Goal: Contribute content: Add original content to the website for others to see

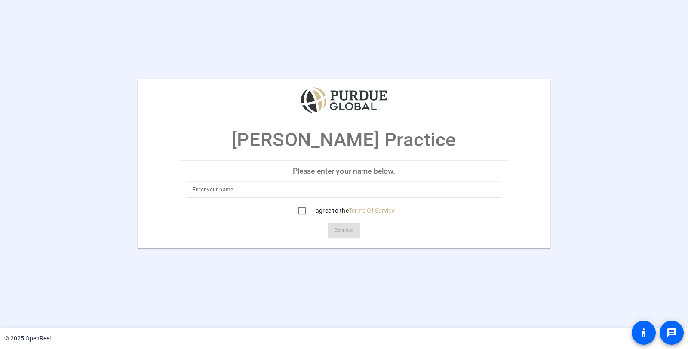
click at [283, 179] on p "Please enter your name below." at bounding box center [344, 171] width 330 height 21
click at [279, 185] on input at bounding box center [344, 190] width 303 height 10
type input "[PERSON_NAME]"
click at [303, 211] on input "I agree to the Terms Of Service" at bounding box center [301, 210] width 17 height 17
checkbox input "true"
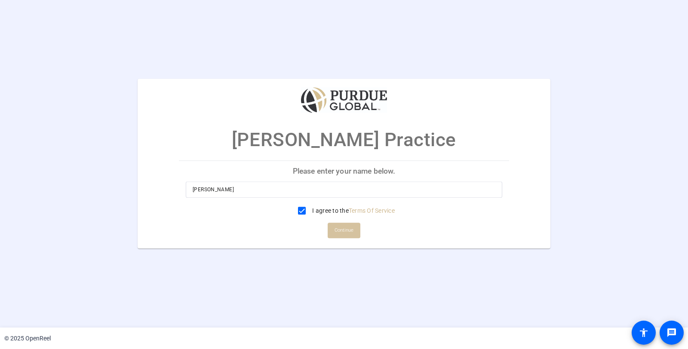
drag, startPoint x: 357, startPoint y: 238, endPoint x: 351, endPoint y: 233, distance: 7.7
click at [357, 238] on span at bounding box center [343, 230] width 33 height 21
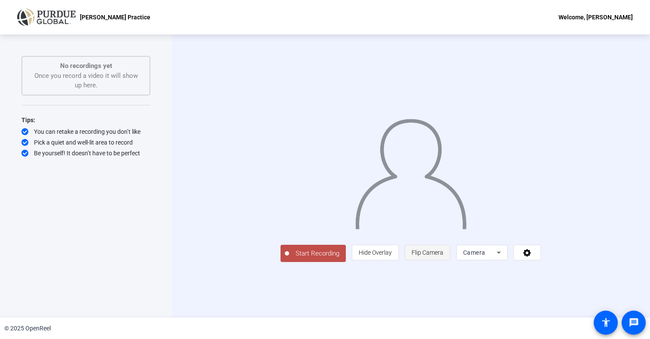
click at [443, 256] on span "Flip Camera" at bounding box center [428, 252] width 32 height 7
click at [289, 258] on span "Start Recording" at bounding box center [317, 253] width 57 height 10
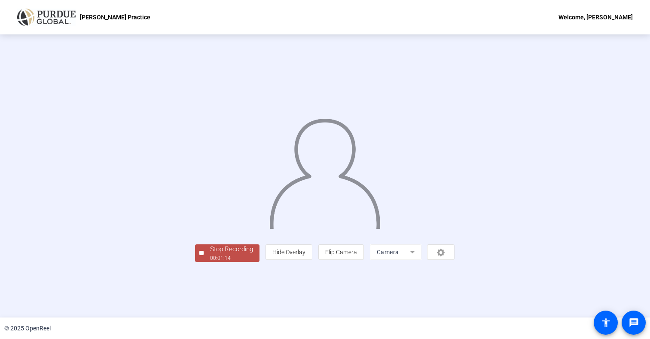
scroll to position [13, 0]
click at [210, 262] on div "00:02:22" at bounding box center [231, 258] width 43 height 8
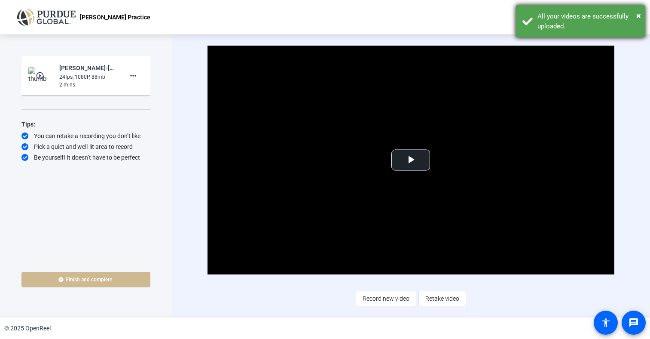
click at [565, 17] on div "All your videos are successfully uploaded." at bounding box center [588, 21] width 101 height 19
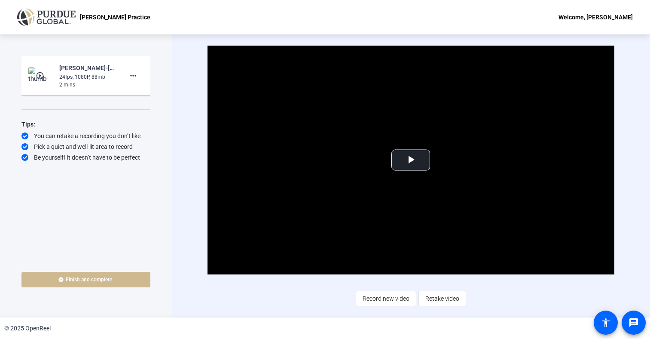
click at [37, 75] on mat-icon "play_circle_outline" at bounding box center [41, 75] width 10 height 9
click at [411, 160] on span "Video Player" at bounding box center [411, 160] width 0 height 0
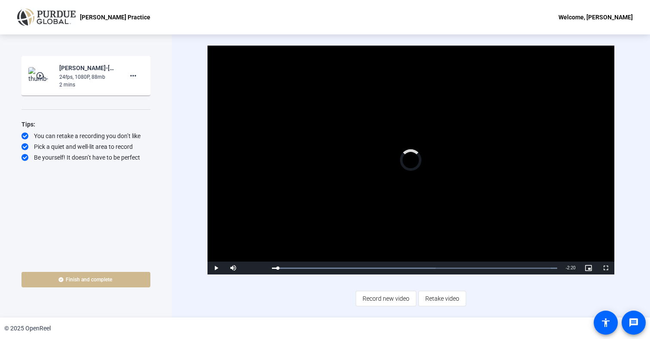
drag, startPoint x: 326, startPoint y: 269, endPoint x: 391, endPoint y: 256, distance: 65.6
click at [327, 269] on div "Loaded : 100.00% 0:27 0:02" at bounding box center [414, 267] width 285 height 1
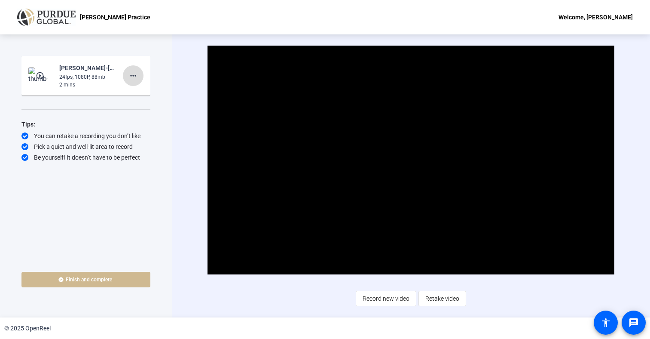
click at [134, 75] on mat-icon "more_horiz" at bounding box center [133, 75] width 10 height 10
click at [135, 91] on span "Delete clip" at bounding box center [147, 94] width 34 height 10
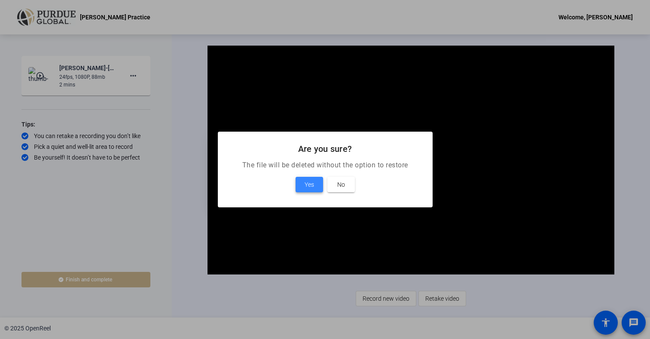
drag, startPoint x: 306, startPoint y: 184, endPoint x: 297, endPoint y: 178, distance: 10.6
click at [306, 184] on span "Yes" at bounding box center [309, 184] width 9 height 10
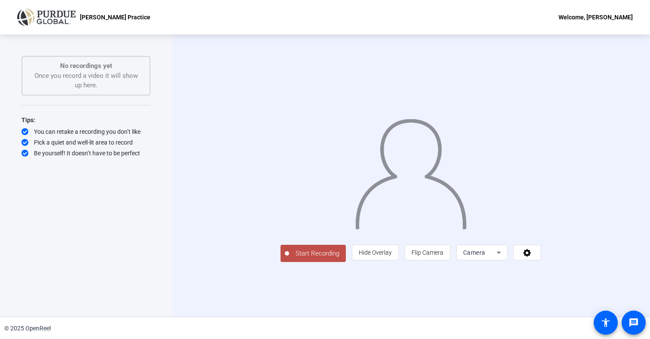
click at [504, 257] on icon at bounding box center [499, 252] width 10 height 10
click at [509, 304] on div at bounding box center [325, 169] width 650 height 339
click at [532, 257] on icon at bounding box center [528, 252] width 10 height 9
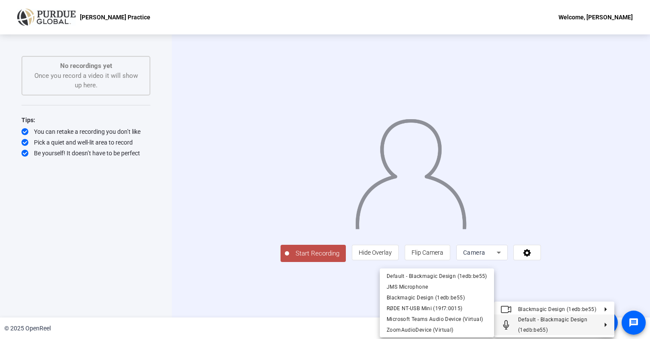
click at [571, 319] on span "Default - Blackmagic Design (1edb:be55)" at bounding box center [552, 324] width 69 height 16
click at [406, 307] on span "RØDE NT-USB Mini (19f7:0015)" at bounding box center [425, 308] width 76 height 6
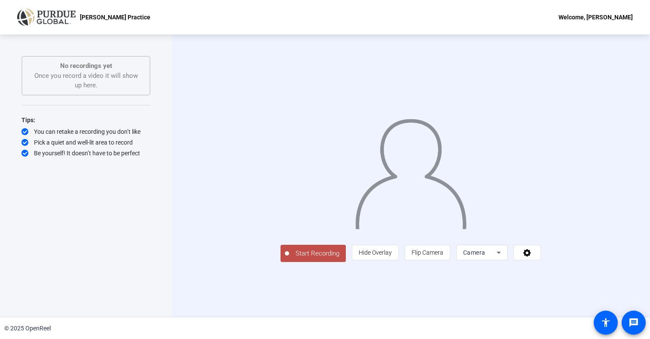
click at [289, 258] on span "Start Recording" at bounding box center [317, 253] width 57 height 10
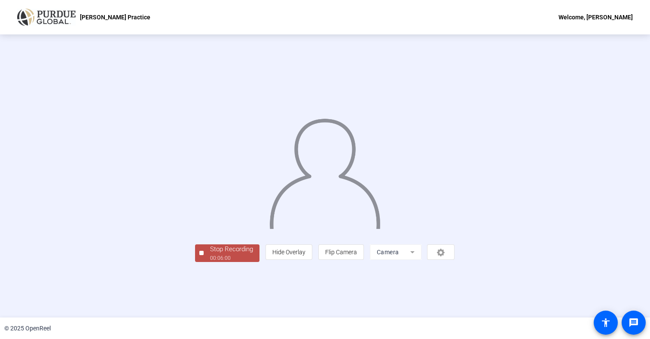
click at [210, 254] on div "Stop Recording" at bounding box center [231, 249] width 43 height 10
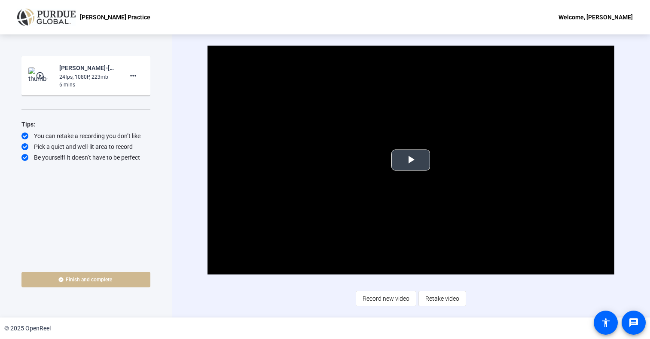
click at [411, 160] on span "Video Player" at bounding box center [411, 160] width 0 height 0
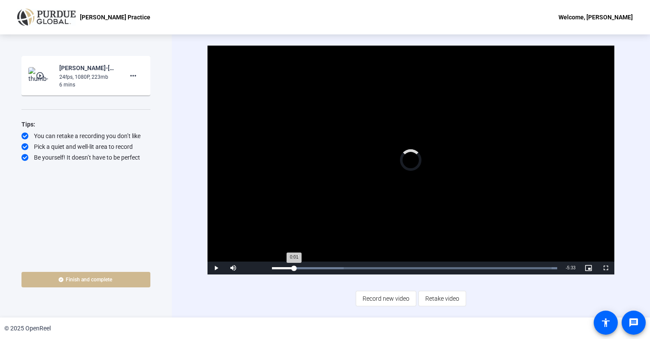
click at [294, 266] on div "Loaded : 100.00% 0:27 0:01" at bounding box center [414, 267] width 293 height 13
click at [587, 268] on span "Video Player" at bounding box center [588, 268] width 17 height 0
click at [231, 268] on span "Video Player" at bounding box center [233, 268] width 17 height 0
click at [232, 268] on span "Video Player" at bounding box center [233, 268] width 17 height 0
drag, startPoint x: 259, startPoint y: 267, endPoint x: 269, endPoint y: 268, distance: 10.3
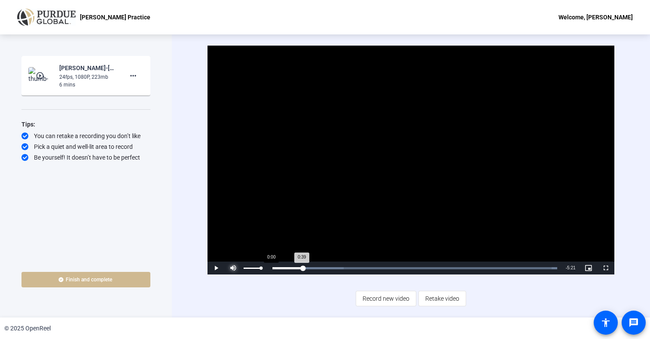
click at [269, 268] on div "Play Mute 100% Current Time 0:39 / Duration 6:00 Loaded : 100.00% 0:00 0:39 Str…" at bounding box center [411, 267] width 406 height 13
click at [217, 268] on span "Video Player" at bounding box center [216, 268] width 17 height 0
click at [232, 268] on span "Video Player" at bounding box center [233, 268] width 17 height 0
click at [391, 270] on div "Loaded : 100.00% 2:30 2:30" at bounding box center [414, 267] width 293 height 13
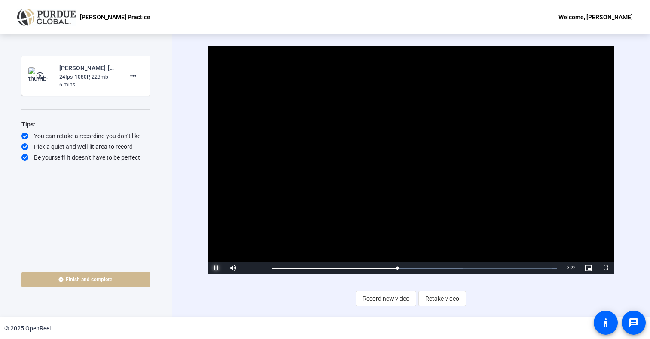
click at [213, 268] on span "Video Player" at bounding box center [216, 268] width 17 height 0
click at [229, 268] on span "Video Player" at bounding box center [233, 268] width 17 height 0
click at [232, 268] on span "Video Player" at bounding box center [233, 268] width 17 height 0
click at [434, 298] on span "Retake video" at bounding box center [442, 298] width 34 height 16
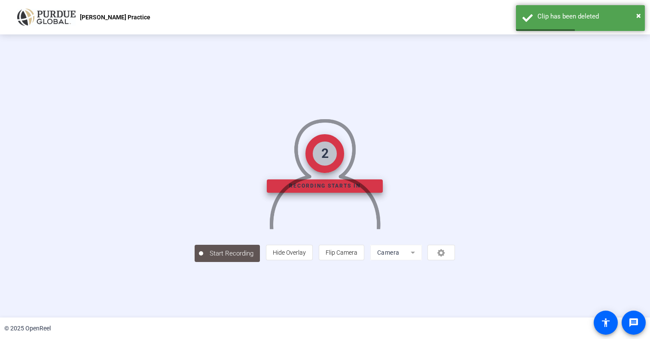
click at [422, 260] on mat-form-field "Camera" at bounding box center [396, 251] width 52 height 15
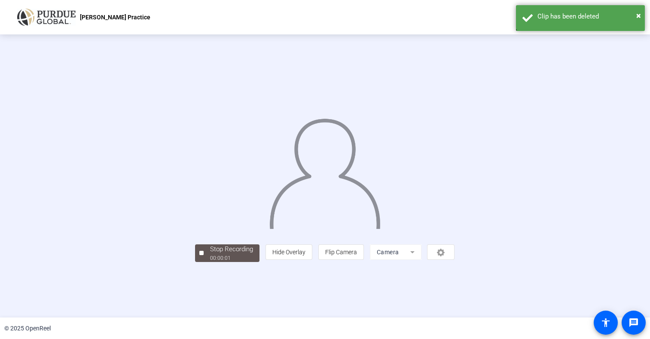
click at [422, 260] on mat-form-field "Camera" at bounding box center [396, 251] width 52 height 15
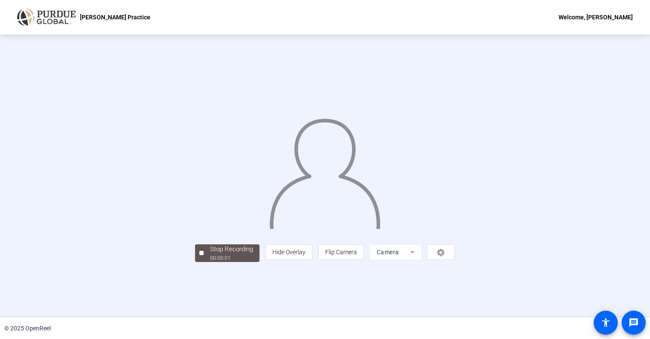
click at [422, 260] on mat-form-field "Camera" at bounding box center [396, 251] width 52 height 15
drag, startPoint x: 526, startPoint y: 299, endPoint x: 540, endPoint y: 298, distance: 14.2
click at [422, 260] on mat-form-field "Camera" at bounding box center [396, 251] width 52 height 15
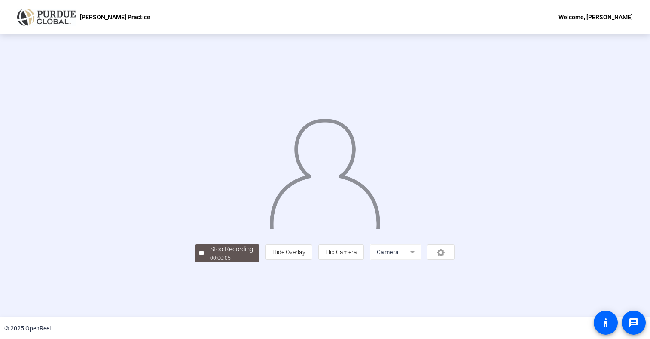
click at [455, 260] on div "person Hide Overlay flip Flip Camera Camera" at bounding box center [360, 251] width 189 height 15
click at [199, 255] on div at bounding box center [201, 253] width 4 height 4
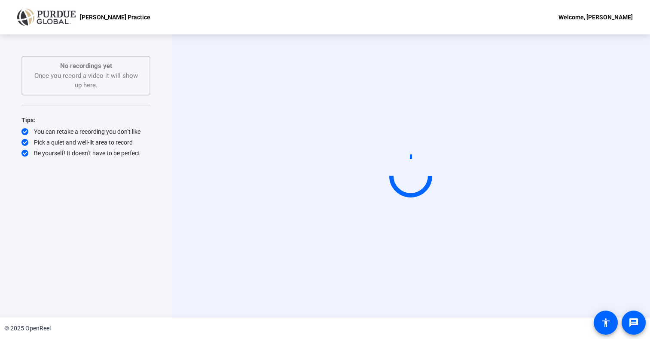
scroll to position [0, 0]
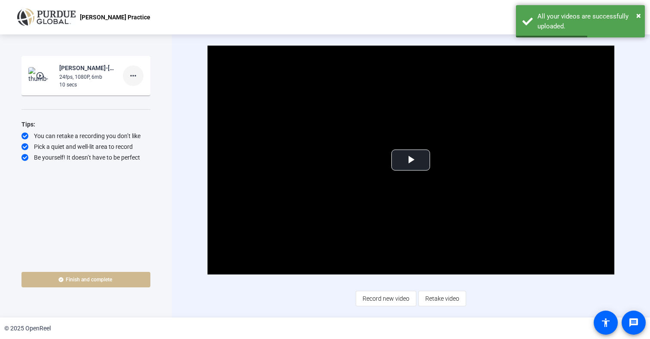
click at [134, 71] on mat-icon "more_horiz" at bounding box center [133, 75] width 10 height 10
click at [146, 95] on span "Delete clip" at bounding box center [147, 94] width 34 height 10
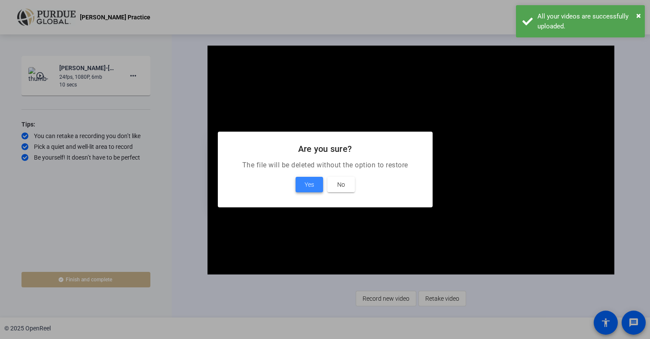
click at [314, 184] on span at bounding box center [310, 184] width 28 height 21
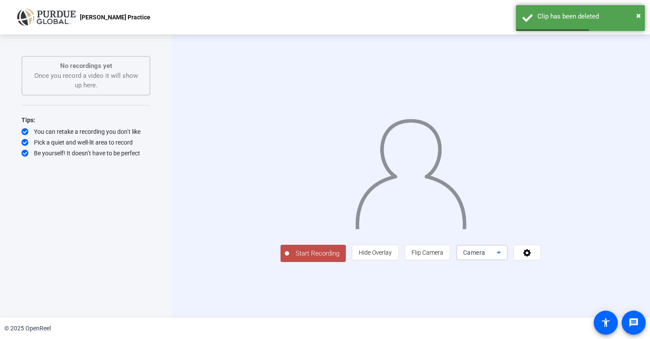
click at [504, 257] on icon at bounding box center [499, 252] width 10 height 10
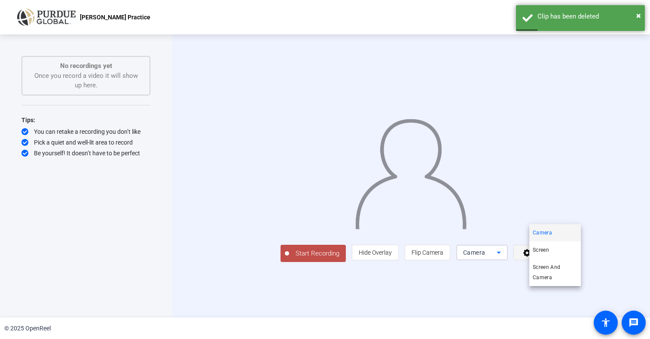
drag, startPoint x: 620, startPoint y: 294, endPoint x: 606, endPoint y: 294, distance: 13.8
click at [620, 294] on div at bounding box center [325, 169] width 650 height 339
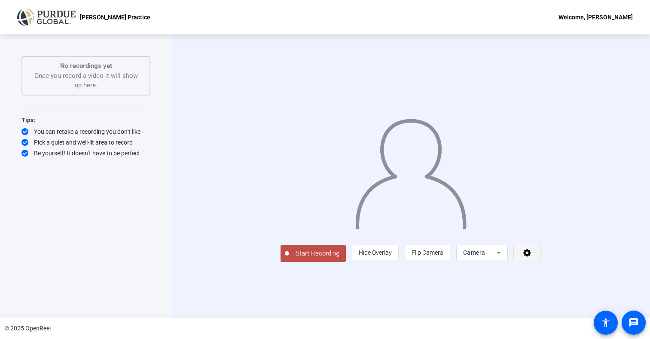
click at [532, 257] on icon at bounding box center [528, 252] width 10 height 9
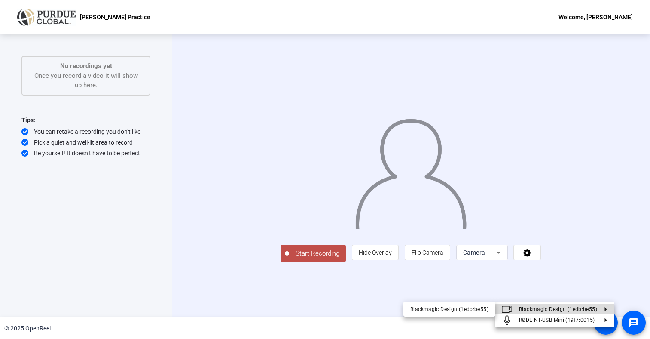
click at [571, 304] on span "Blackmagic Design (1edb:be55)" at bounding box center [558, 308] width 78 height 10
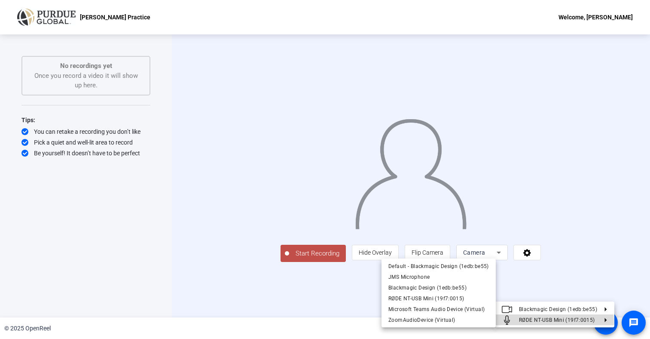
click at [549, 322] on span "RØDE NT-USB Mini (19f7:0015)" at bounding box center [557, 319] width 76 height 6
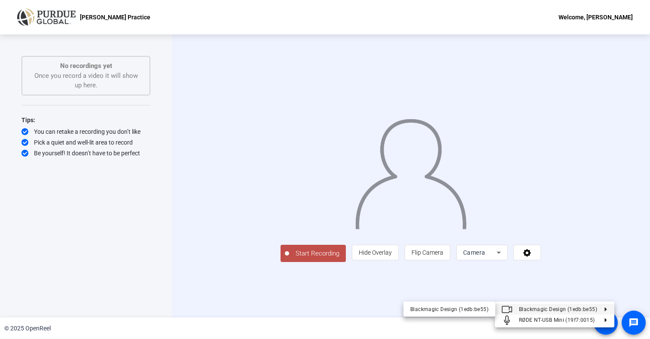
click at [244, 293] on div at bounding box center [325, 169] width 650 height 339
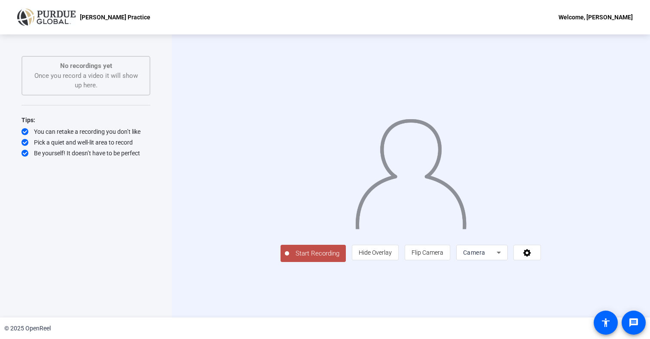
click at [289, 258] on span "Start Recording" at bounding box center [317, 253] width 57 height 10
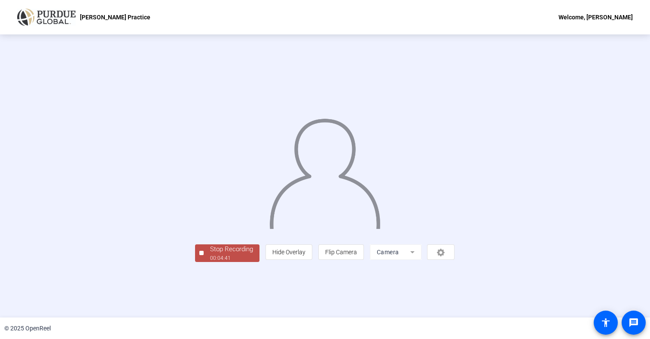
click at [210, 254] on div "Stop Recording" at bounding box center [231, 249] width 43 height 10
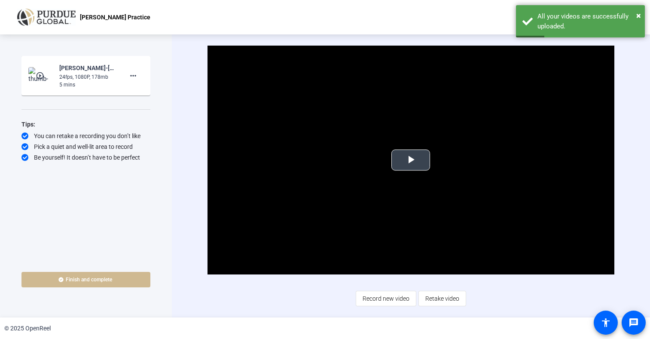
click at [411, 160] on span "Video Player" at bounding box center [411, 160] width 0 height 0
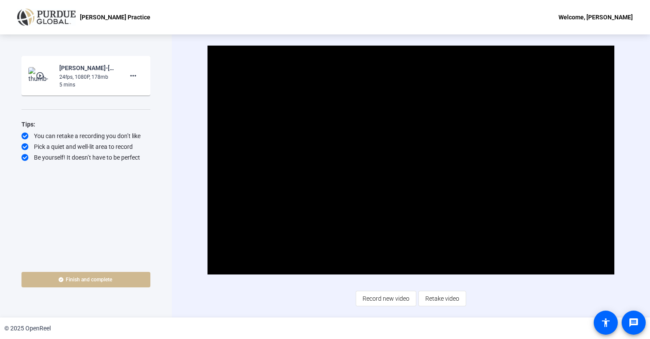
click at [374, 302] on span "Record new video" at bounding box center [386, 298] width 47 height 16
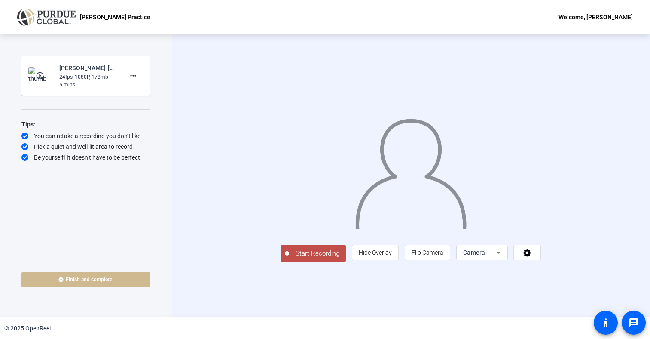
click at [289, 258] on span "Start Recording" at bounding box center [317, 253] width 57 height 10
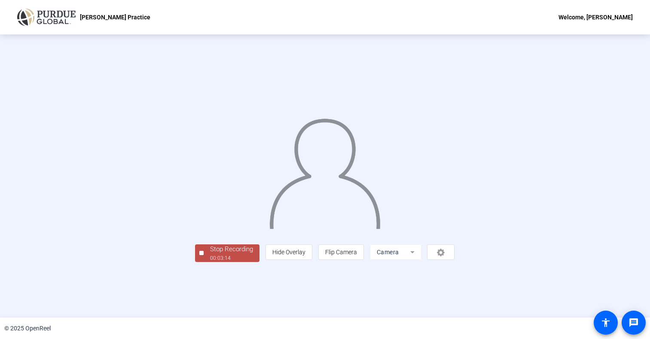
click at [210, 254] on div "Stop Recording" at bounding box center [231, 249] width 43 height 10
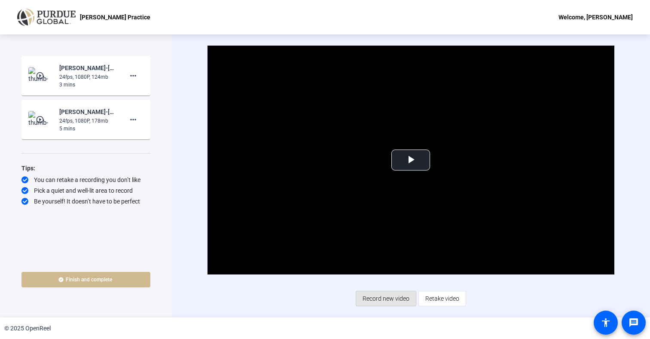
click at [384, 298] on span "Record new video" at bounding box center [386, 298] width 47 height 16
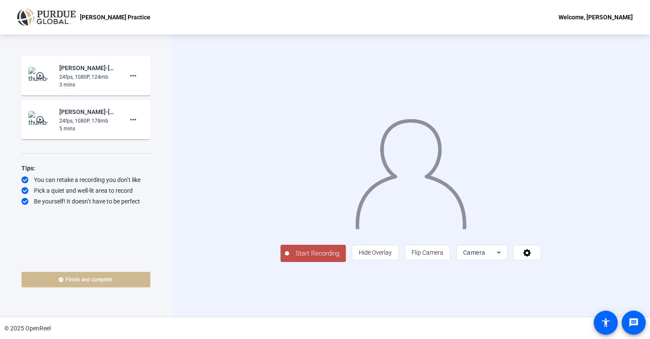
click at [289, 258] on span "Start Recording" at bounding box center [317, 253] width 57 height 10
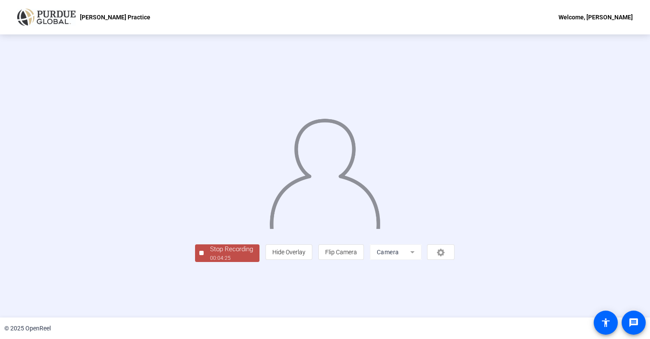
click at [210, 254] on div "Stop Recording" at bounding box center [231, 249] width 43 height 10
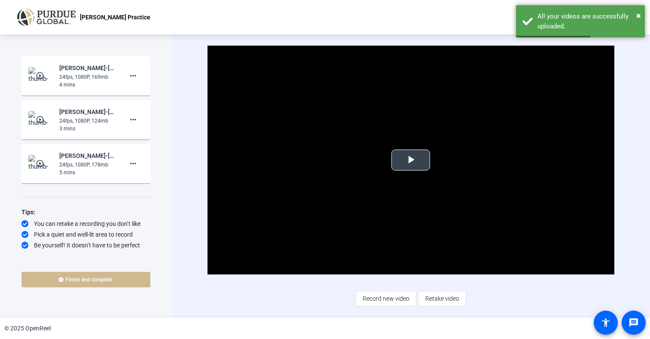
click at [411, 160] on span "Video Player" at bounding box center [411, 160] width 0 height 0
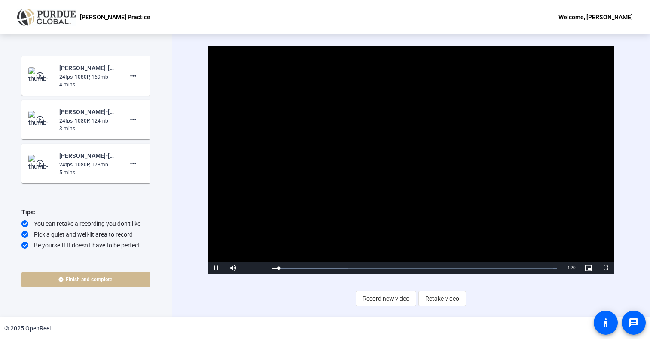
click at [578, 165] on video "Video Player" at bounding box center [411, 160] width 406 height 229
click at [217, 268] on span "Video Player" at bounding box center [216, 268] width 17 height 0
click at [605, 268] on span "Video Player" at bounding box center [605, 268] width 17 height 0
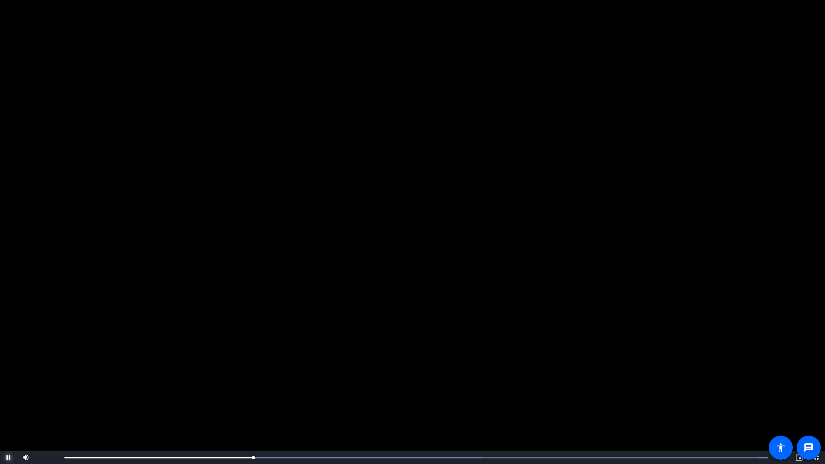
click at [7, 348] on span "Video Player" at bounding box center [8, 458] width 17 height 0
click at [9, 348] on span "Video Player" at bounding box center [8, 458] width 17 height 0
click at [687, 348] on span "Video Player" at bounding box center [816, 458] width 17 height 0
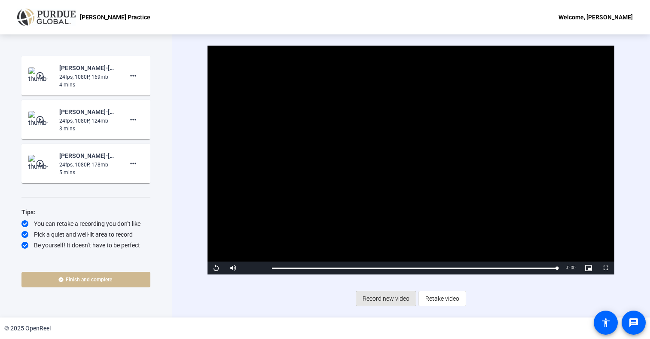
click at [385, 299] on span "Record new video" at bounding box center [386, 298] width 47 height 16
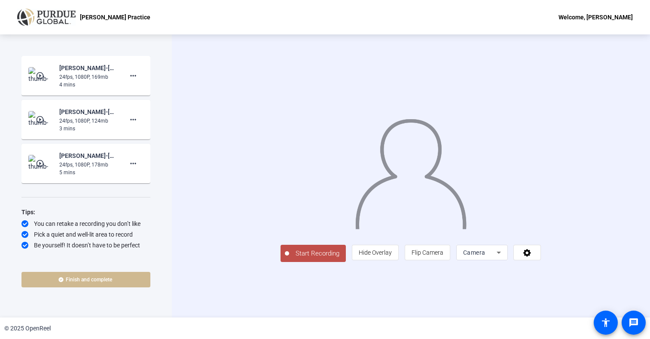
click at [289, 258] on span "Start Recording" at bounding box center [317, 253] width 57 height 10
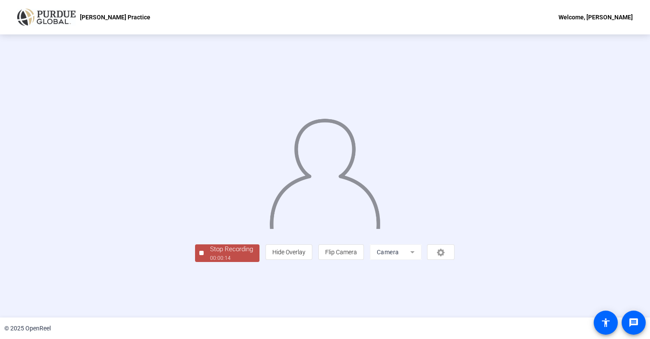
click at [210, 254] on div "Stop Recording" at bounding box center [231, 249] width 43 height 10
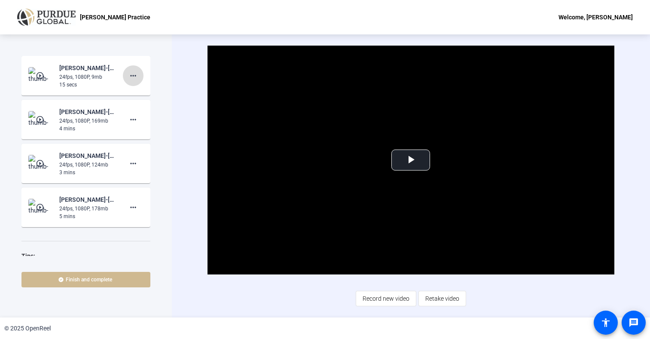
click at [132, 77] on mat-icon "more_horiz" at bounding box center [133, 75] width 10 height 10
click at [137, 91] on span "Delete clip" at bounding box center [147, 94] width 34 height 10
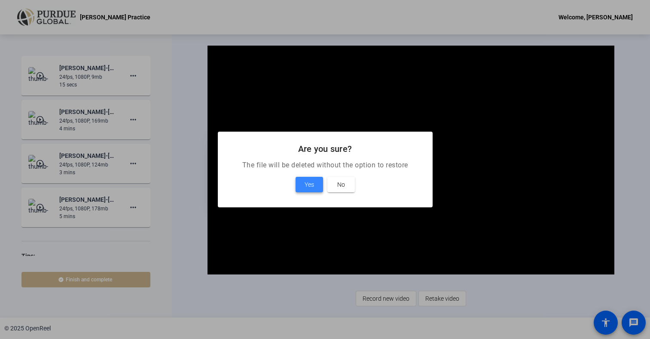
click at [314, 184] on span at bounding box center [310, 184] width 28 height 21
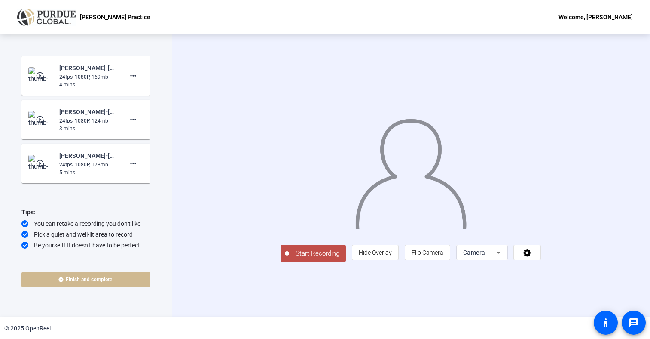
click at [289, 258] on span "Start Recording" at bounding box center [317, 253] width 57 height 10
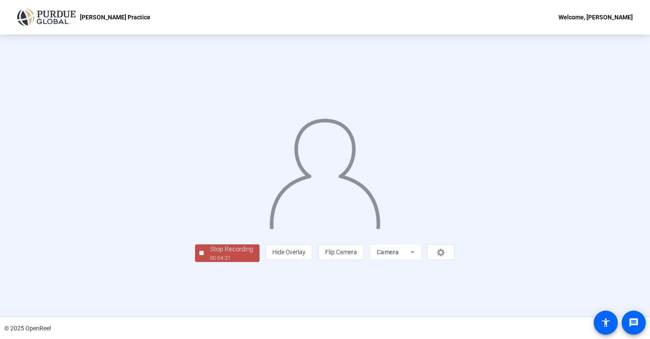
click at [210, 254] on div "Stop Recording" at bounding box center [231, 249] width 43 height 10
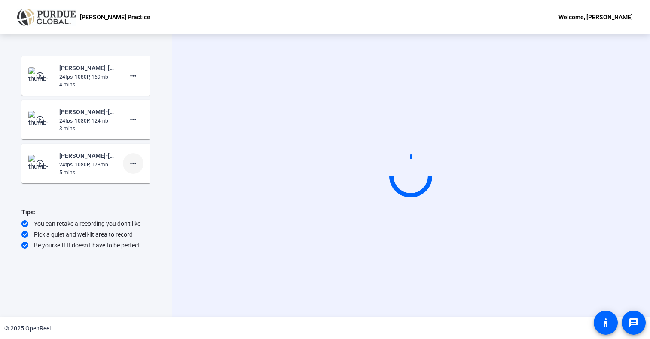
click at [138, 161] on mat-icon "more_horiz" at bounding box center [133, 163] width 10 height 10
click at [136, 119] on div at bounding box center [325, 169] width 650 height 339
click at [134, 119] on mat-icon "more_horiz" at bounding box center [133, 119] width 10 height 10
click at [173, 104] on div at bounding box center [325, 169] width 650 height 339
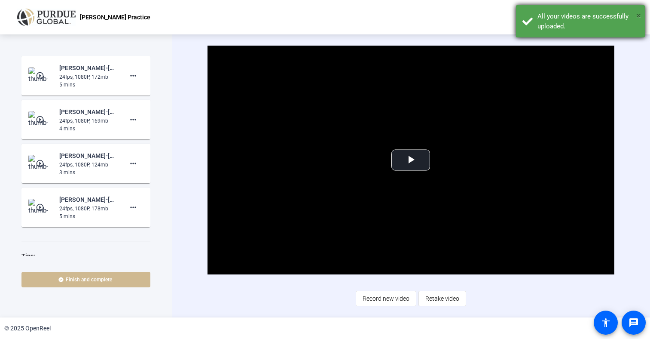
click at [640, 13] on span "×" at bounding box center [638, 15] width 5 height 10
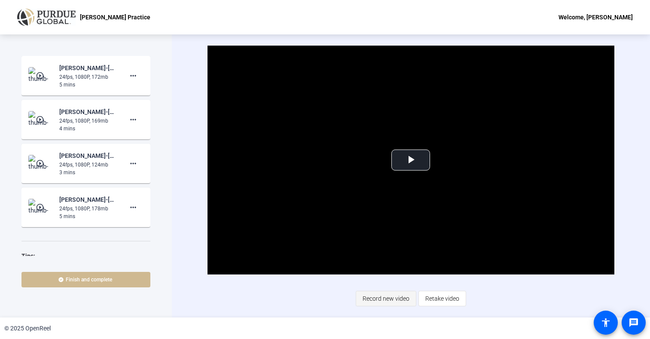
click at [386, 299] on span "Record new video" at bounding box center [386, 298] width 47 height 16
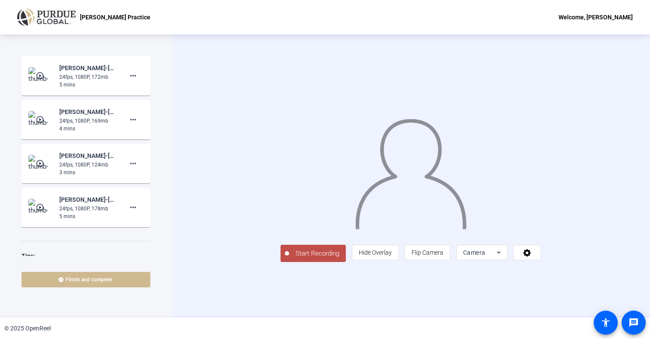
click at [289, 258] on span "Start Recording" at bounding box center [317, 253] width 57 height 10
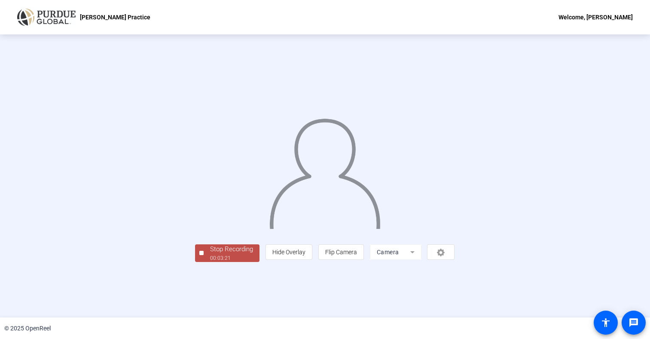
click at [210, 254] on div "Stop Recording" at bounding box center [231, 249] width 43 height 10
